Goal: Book appointment/travel/reservation

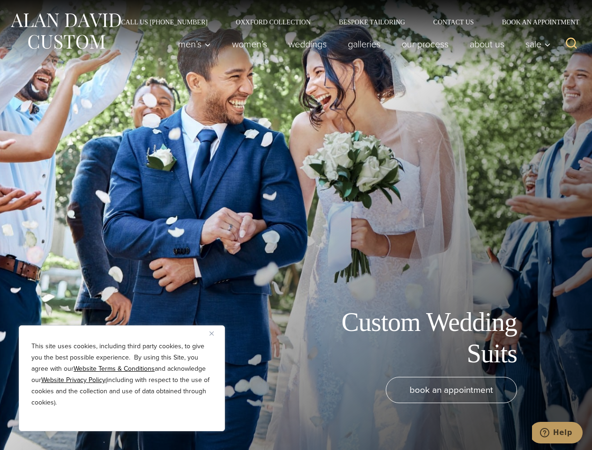
click at [296, 225] on div "Custom Wedding Suits book an appointment" at bounding box center [296, 225] width 592 height 450
click at [215, 333] on button "Close" at bounding box center [215, 333] width 11 height 11
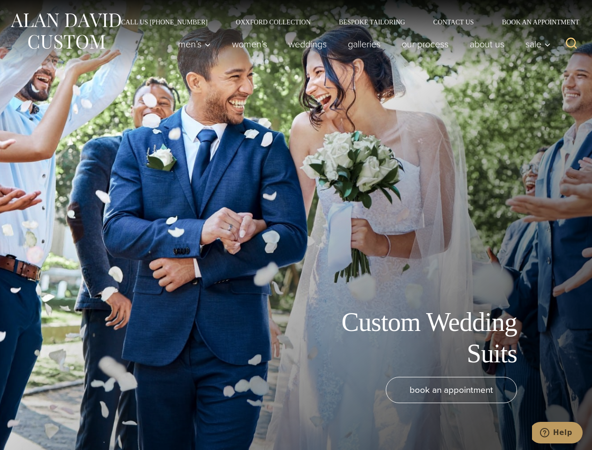
click at [122, 419] on div "book an appointment" at bounding box center [281, 409] width 545 height 64
click at [571, 44] on icon "Search" at bounding box center [572, 44] width 14 height 14
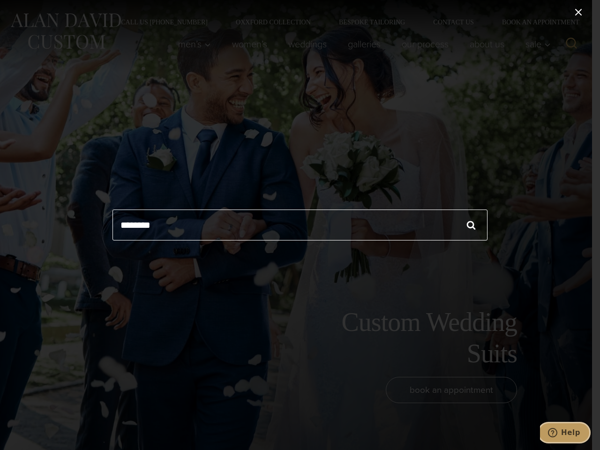
click at [557, 433] on icon "Help" at bounding box center [552, 432] width 9 height 9
